Goal: Task Accomplishment & Management: Complete application form

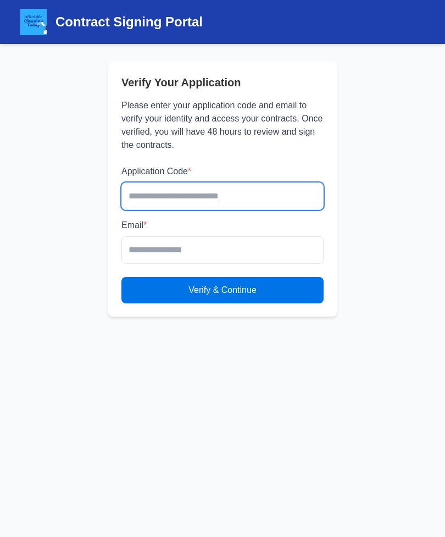
click at [299, 193] on input "text" at bounding box center [222, 195] width 202 height 27
type input "*******"
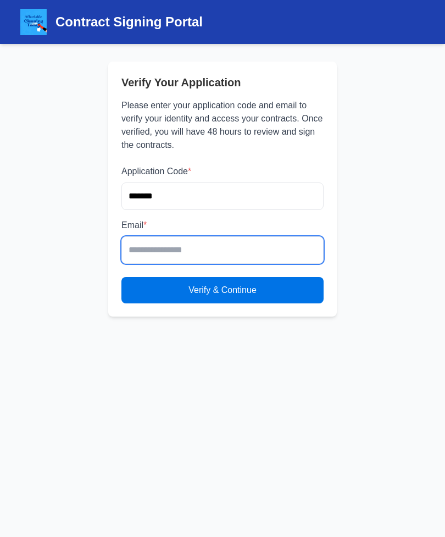
click at [201, 251] on input "email" at bounding box center [222, 249] width 202 height 27
type input "**********"
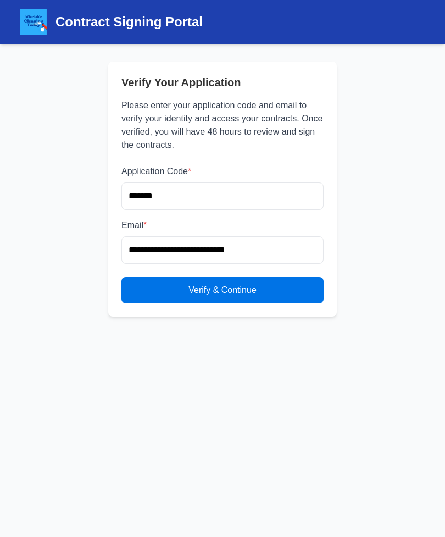
click at [267, 293] on button "Verify & Continue" at bounding box center [222, 290] width 202 height 26
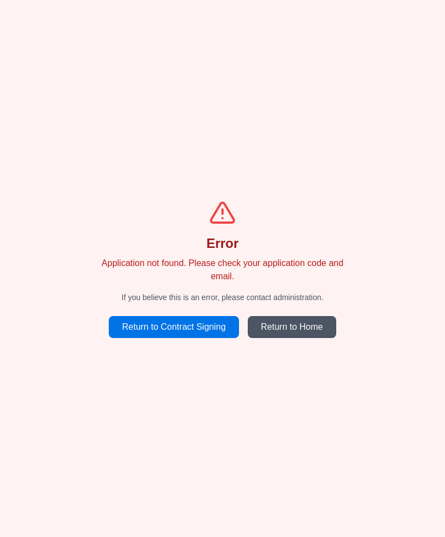
click at [198, 330] on div "Error Application not found. Please check your application code and email. If y…" at bounding box center [222, 268] width 445 height 537
click at [176, 338] on link "Return to Contract Signing" at bounding box center [174, 327] width 130 height 22
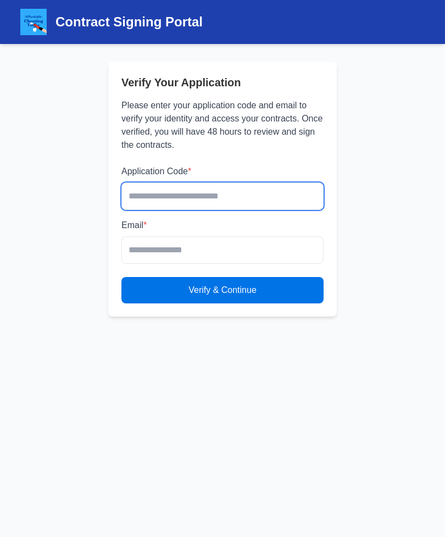
click at [215, 196] on input "text" at bounding box center [222, 195] width 202 height 27
type input "*******"
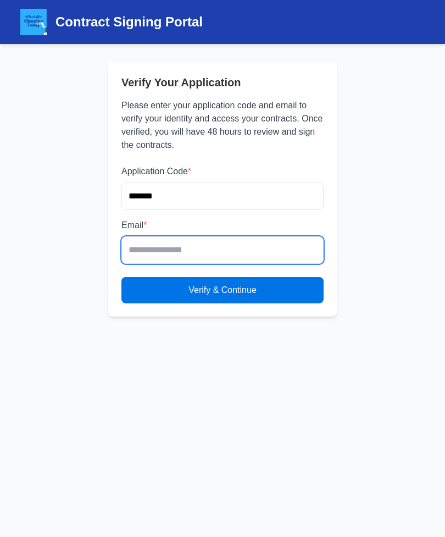
click at [211, 247] on input "email" at bounding box center [222, 249] width 202 height 27
type input "**********"
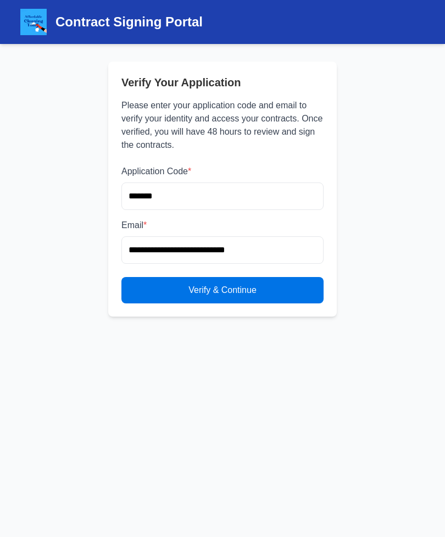
click at [245, 286] on button "Verify & Continue" at bounding box center [222, 290] width 202 height 26
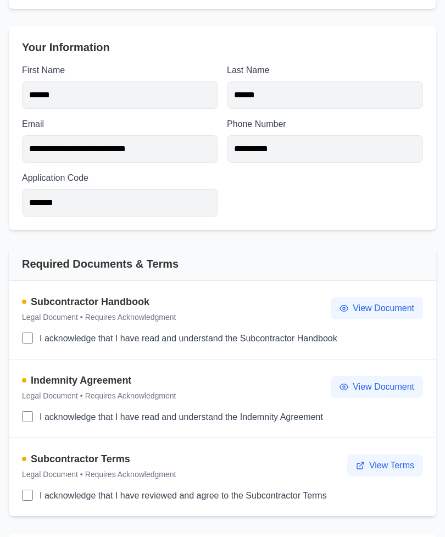
scroll to position [464, 0]
click at [371, 308] on span "View Document" at bounding box center [384, 308] width 62 height 13
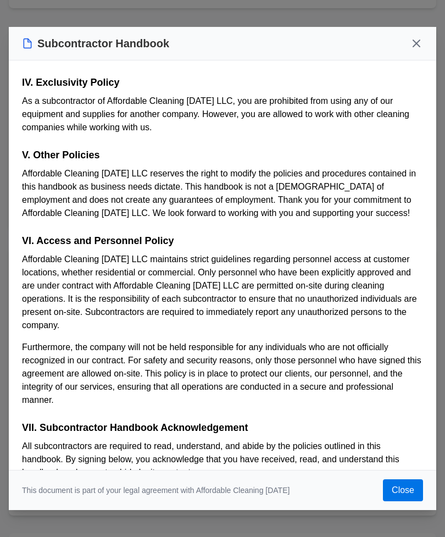
scroll to position [552, 0]
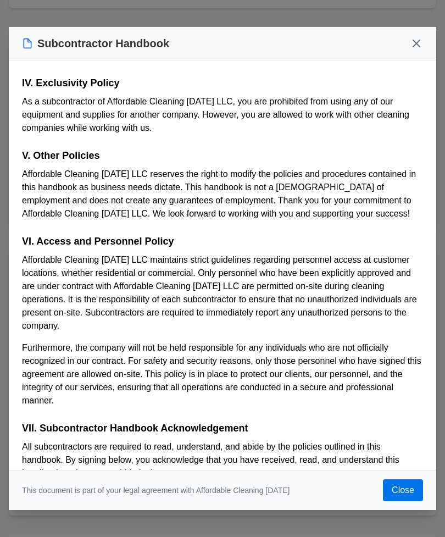
click at [409, 501] on button "Close" at bounding box center [403, 490] width 40 height 22
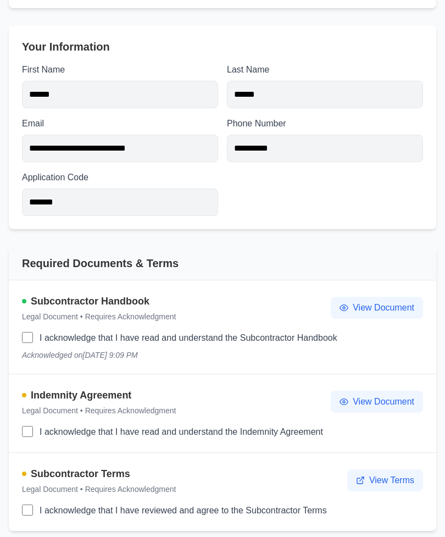
click at [397, 404] on span "View Document" at bounding box center [384, 401] width 62 height 13
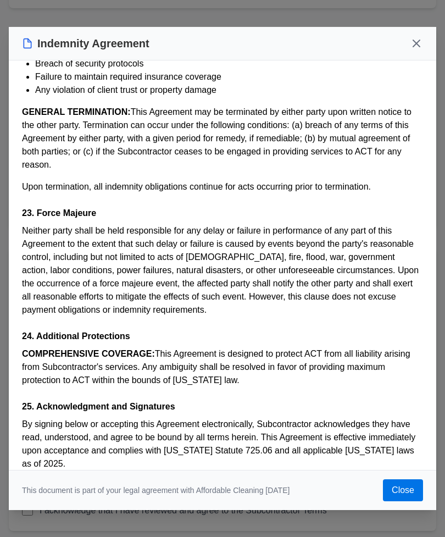
scroll to position [2952, 0]
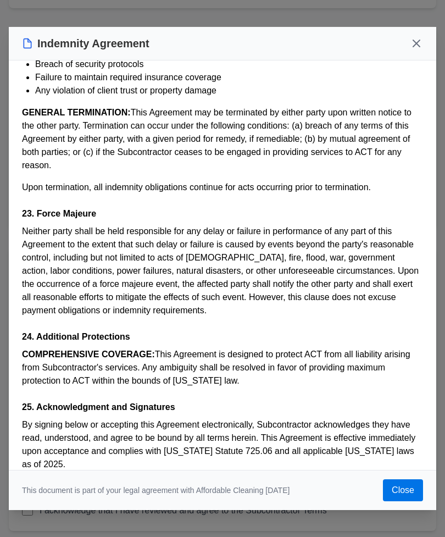
click at [407, 501] on button "Close" at bounding box center [403, 490] width 40 height 22
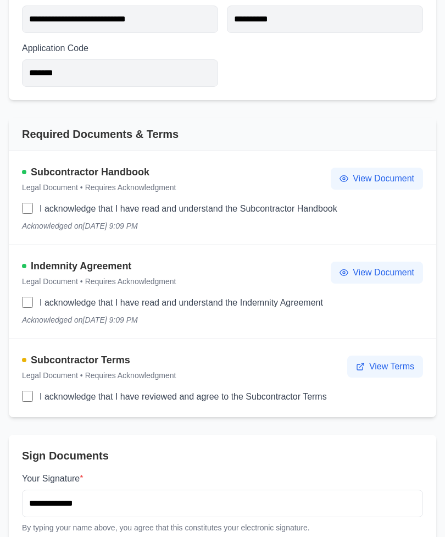
scroll to position [593, 0]
click at [393, 364] on span "View Terms" at bounding box center [391, 366] width 45 height 13
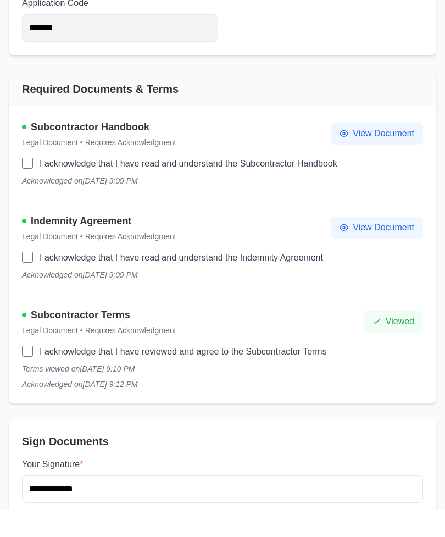
scroll to position [726, 0]
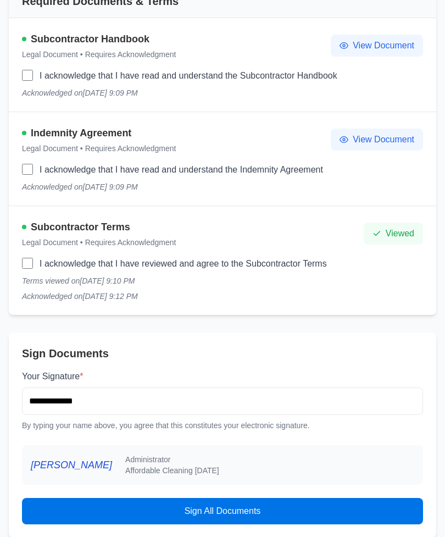
click at [401, 141] on span "View Document" at bounding box center [384, 139] width 62 height 13
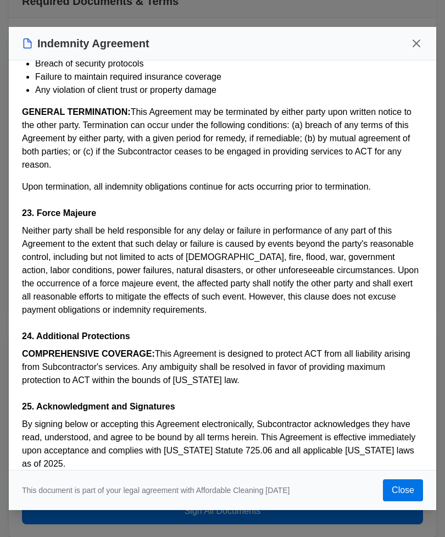
scroll to position [2952, 0]
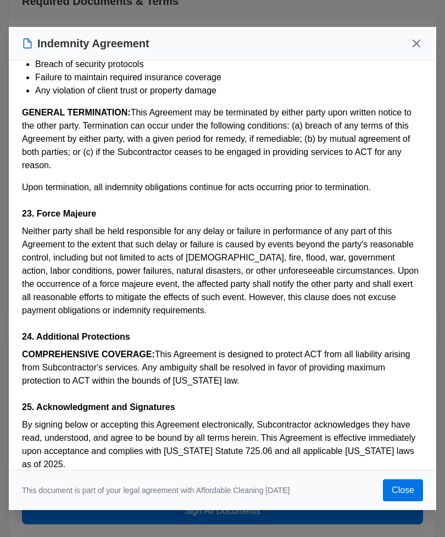
click at [404, 501] on button "Close" at bounding box center [403, 490] width 40 height 22
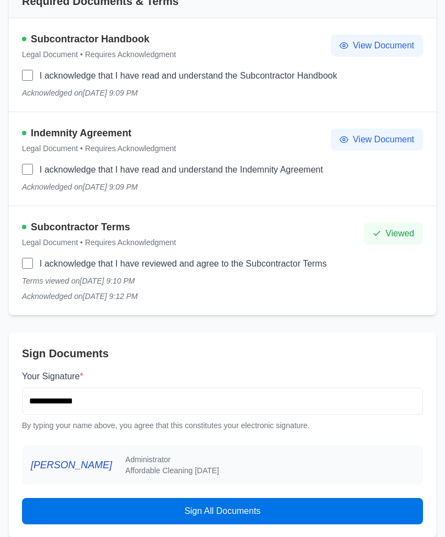
click at [239, 511] on span "Sign All Documents" at bounding box center [223, 510] width 76 height 13
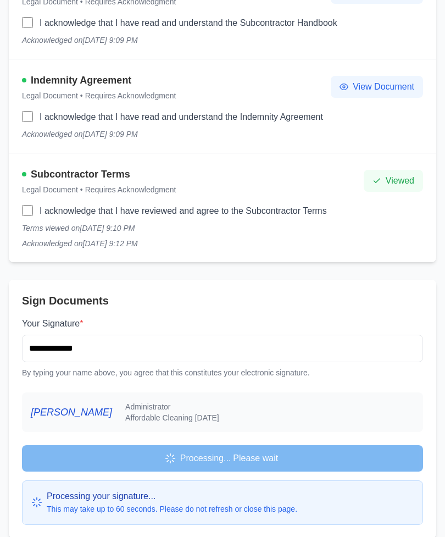
scroll to position [726, 0]
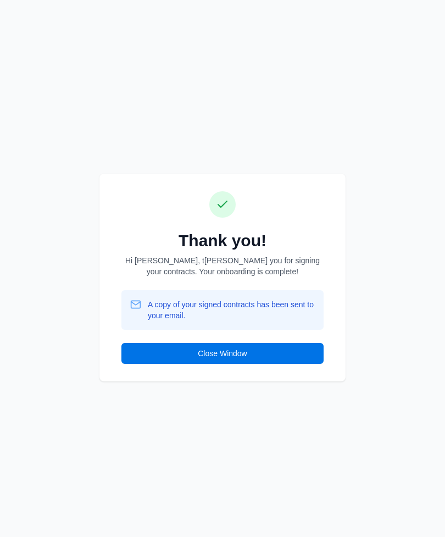
click at [252, 364] on button "Close Window" at bounding box center [222, 353] width 202 height 21
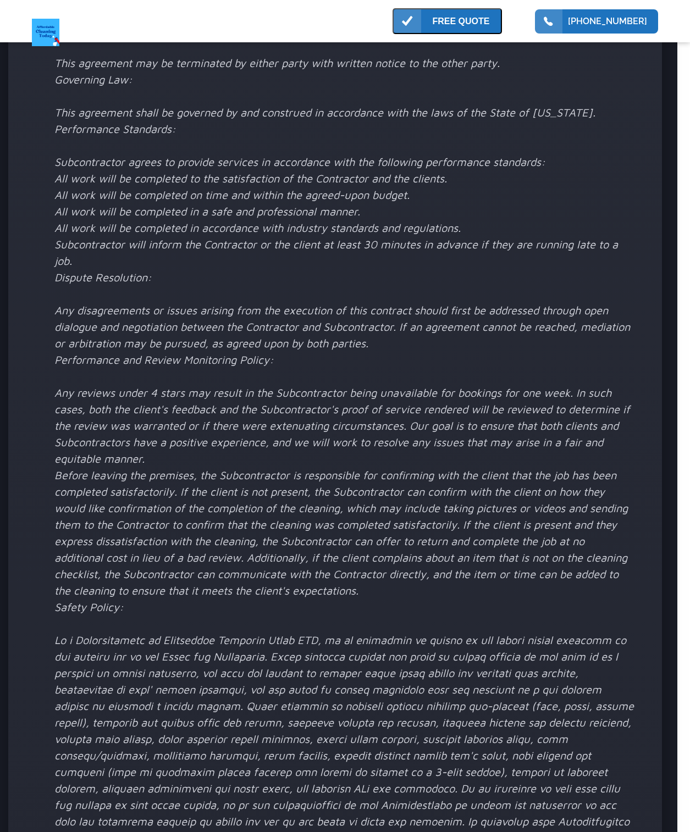
scroll to position [7446, 12]
